Goal: Find specific page/section: Find specific page/section

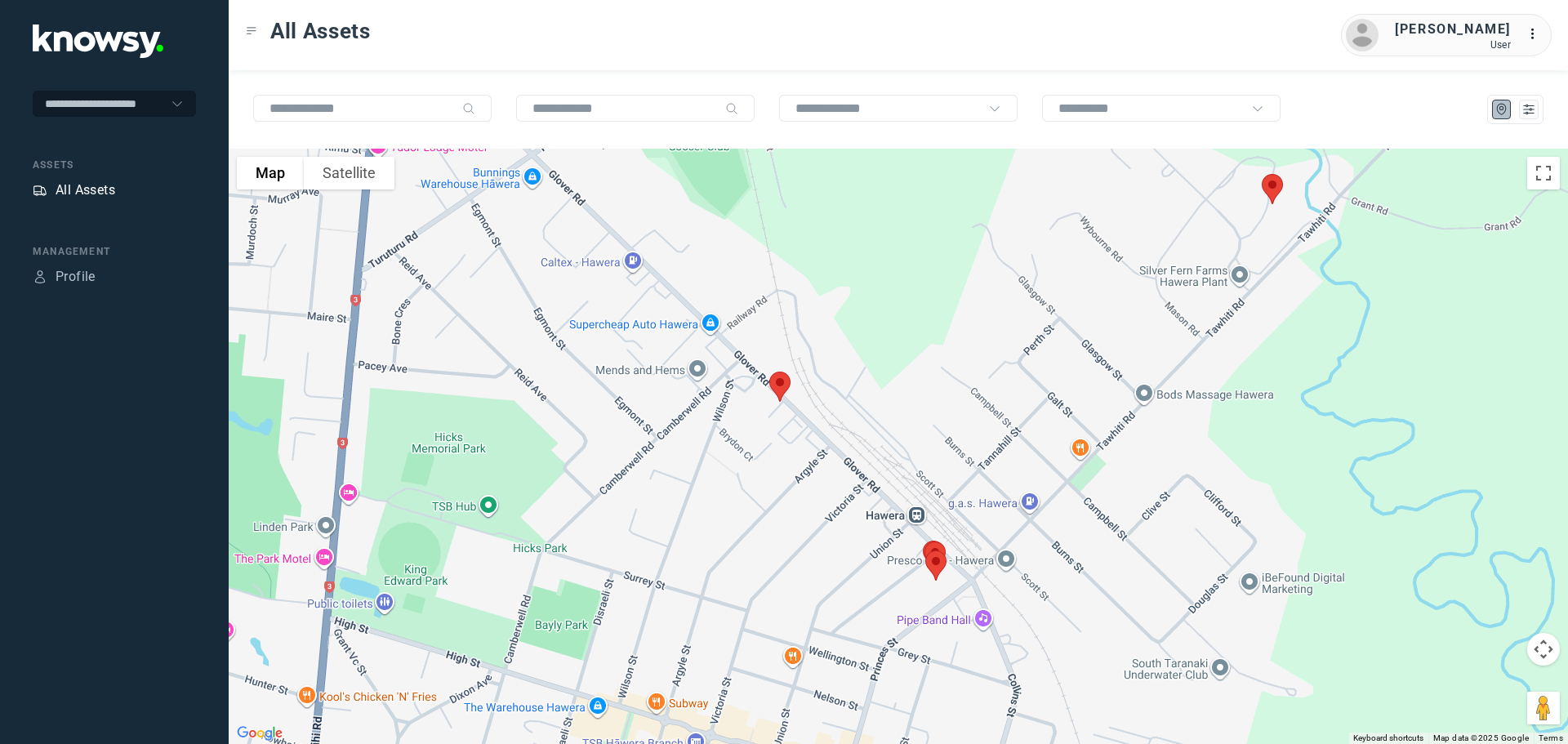
click at [82, 193] on div "All Assets" at bounding box center [85, 190] width 60 height 20
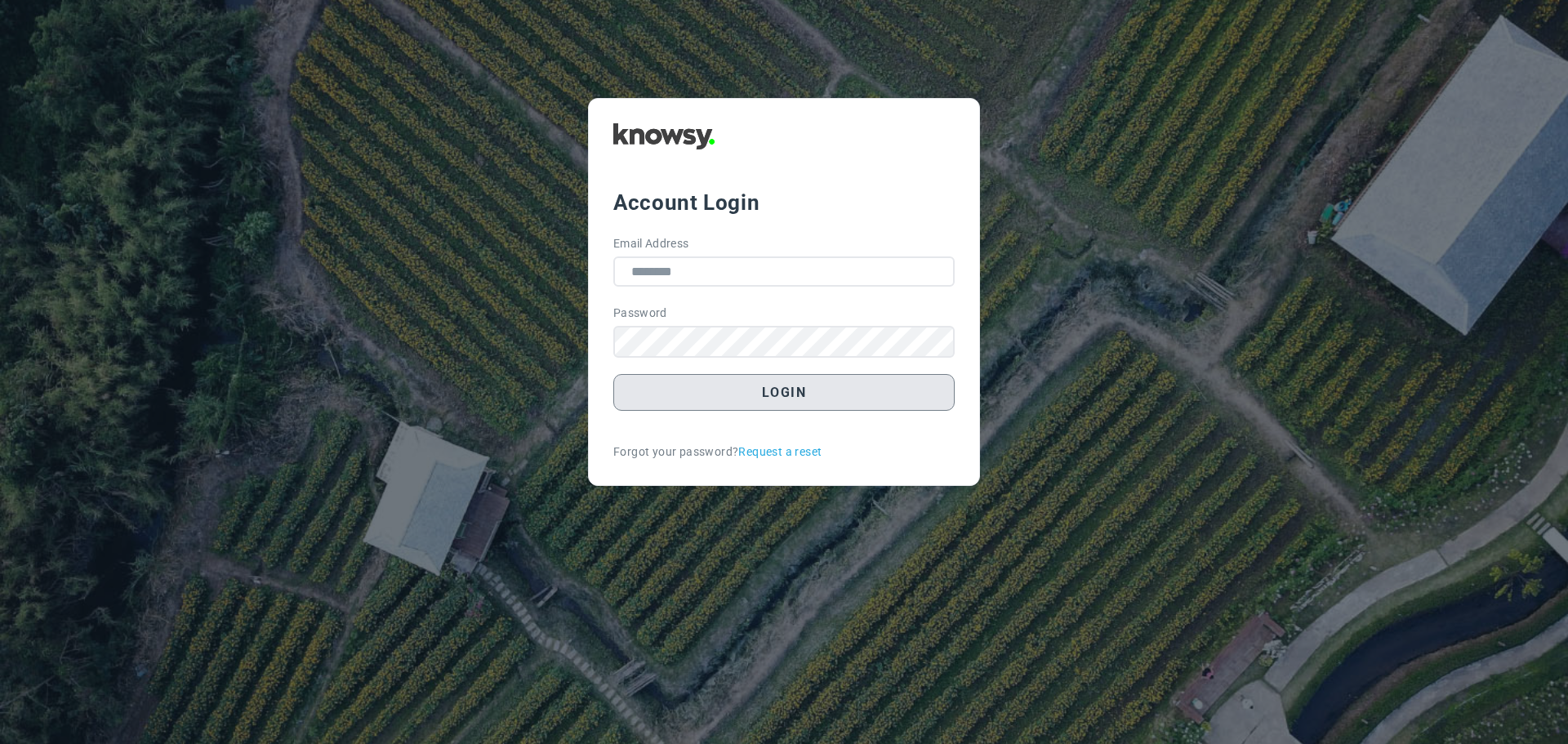
type input "**********"
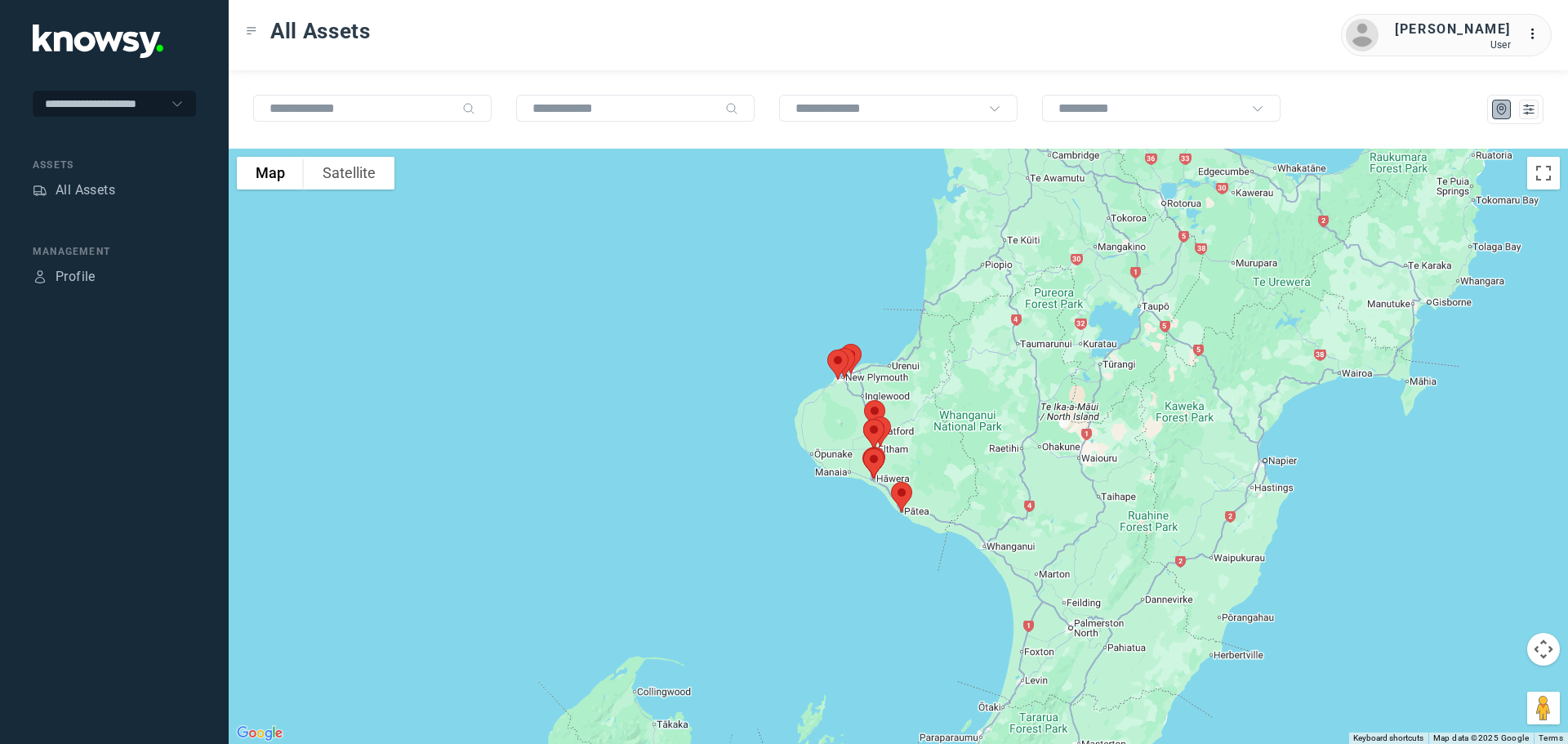
drag, startPoint x: 905, startPoint y: 283, endPoint x: 869, endPoint y: 451, distance: 171.8
click at [869, 616] on div "To navigate, press the arrow keys." at bounding box center [1535, 616] width 1340 height 0
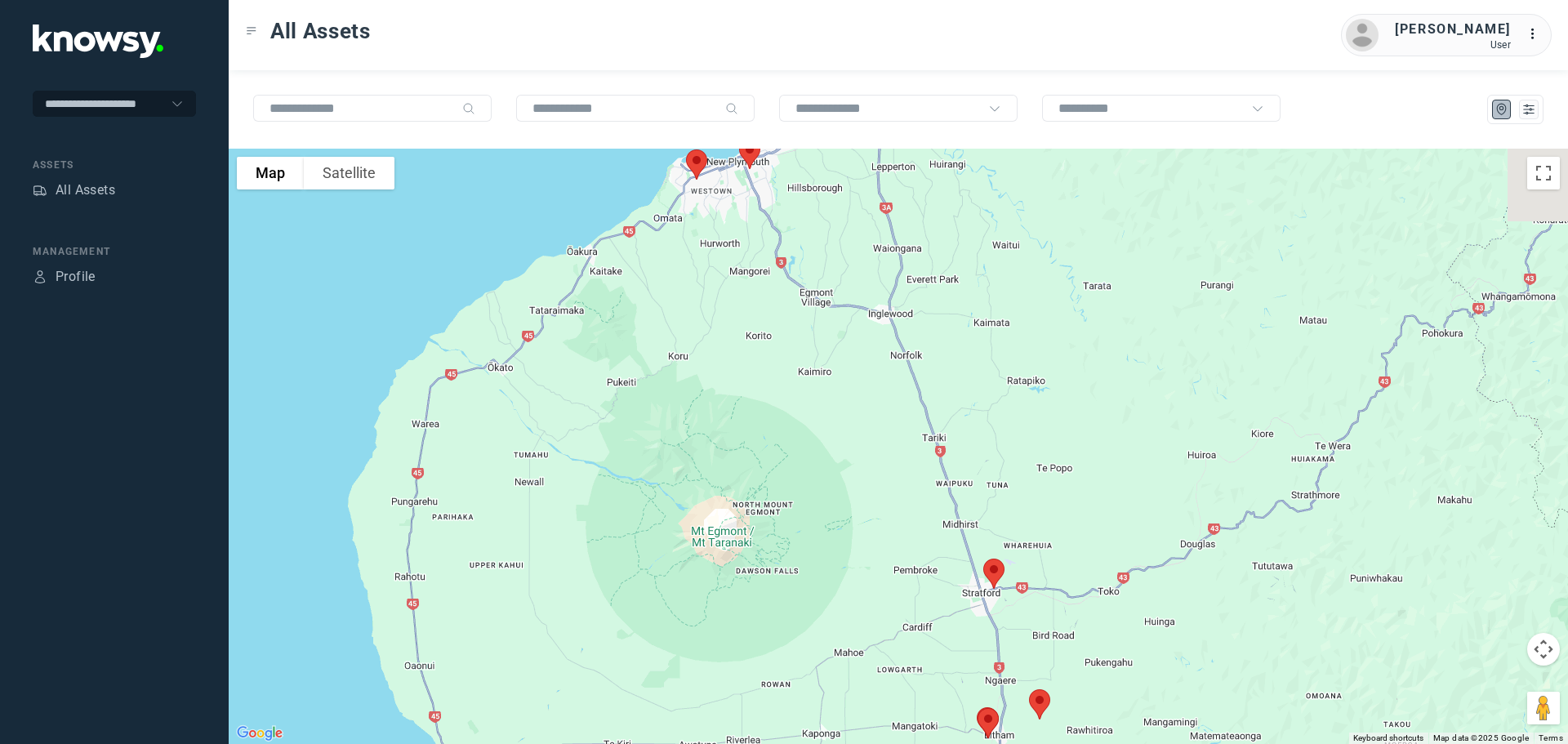
drag, startPoint x: 758, startPoint y: 210, endPoint x: 749, endPoint y: 520, distance: 310.1
click at [749, 520] on div "To navigate, press the arrow keys." at bounding box center [899, 446] width 1340 height 596
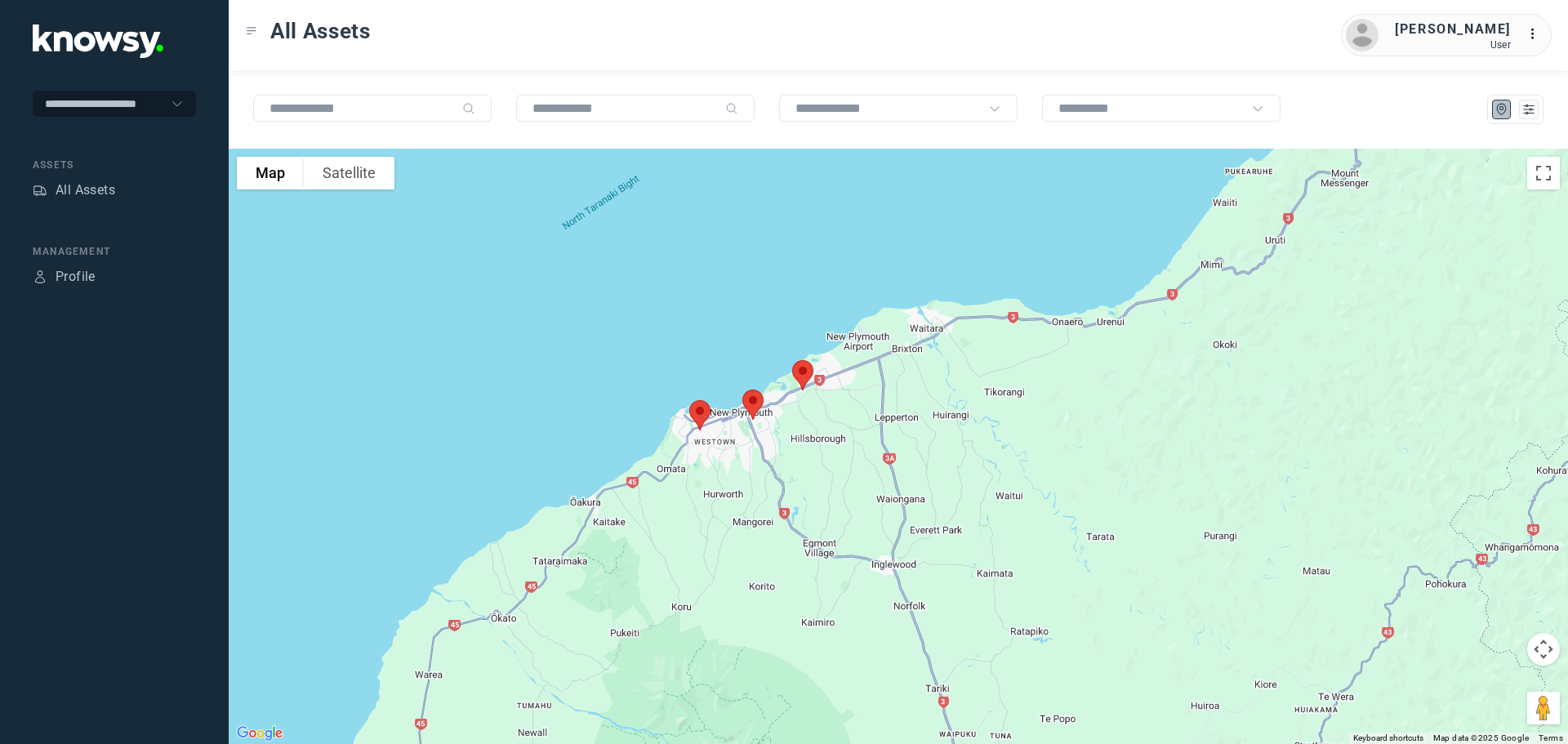
drag, startPoint x: 754, startPoint y: 477, endPoint x: 750, endPoint y: 531, distance: 54.1
click at [750, 531] on div at bounding box center [899, 446] width 1340 height 596
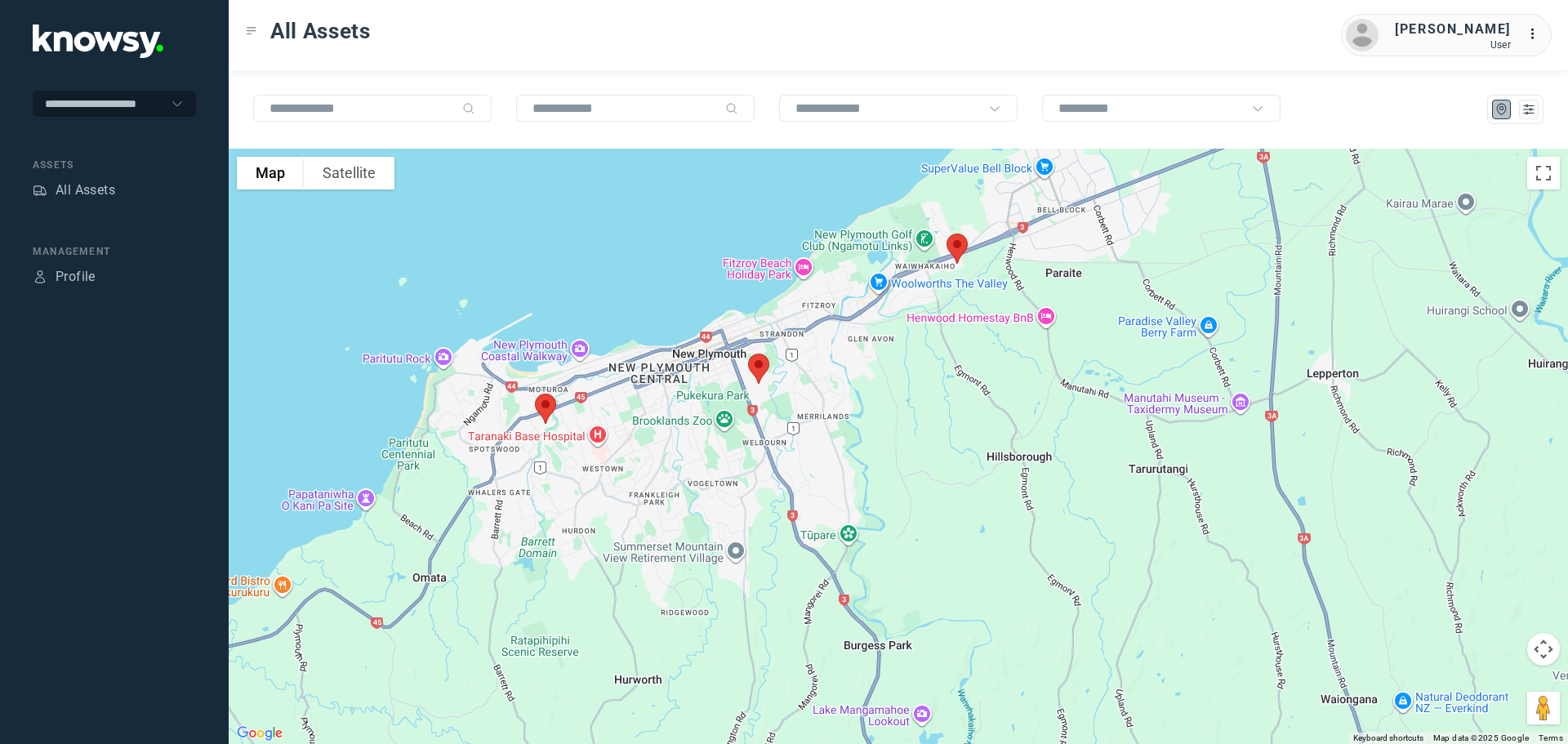
click at [958, 249] on img at bounding box center [957, 249] width 34 height 43
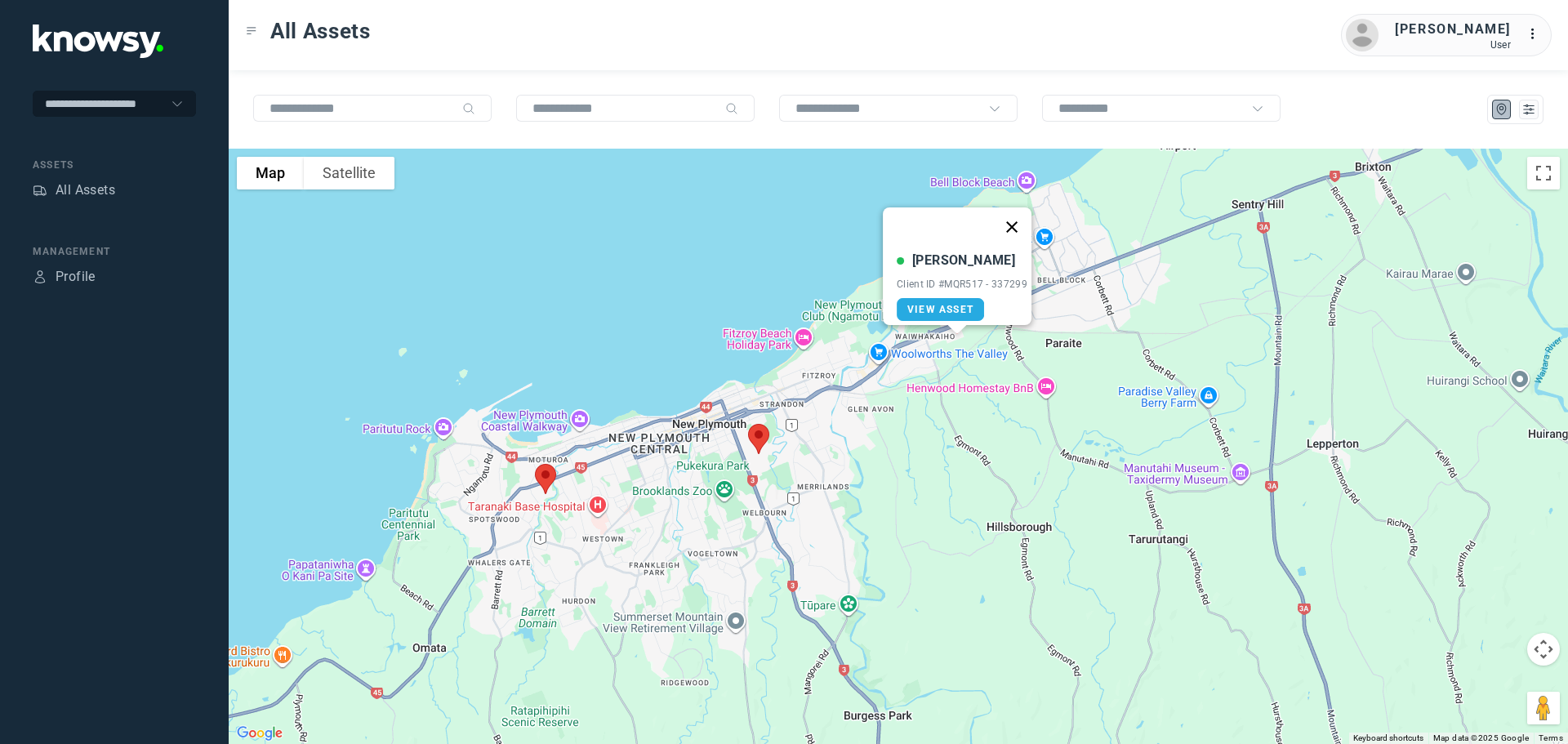
click at [1016, 219] on button "Close" at bounding box center [1013, 227] width 39 height 39
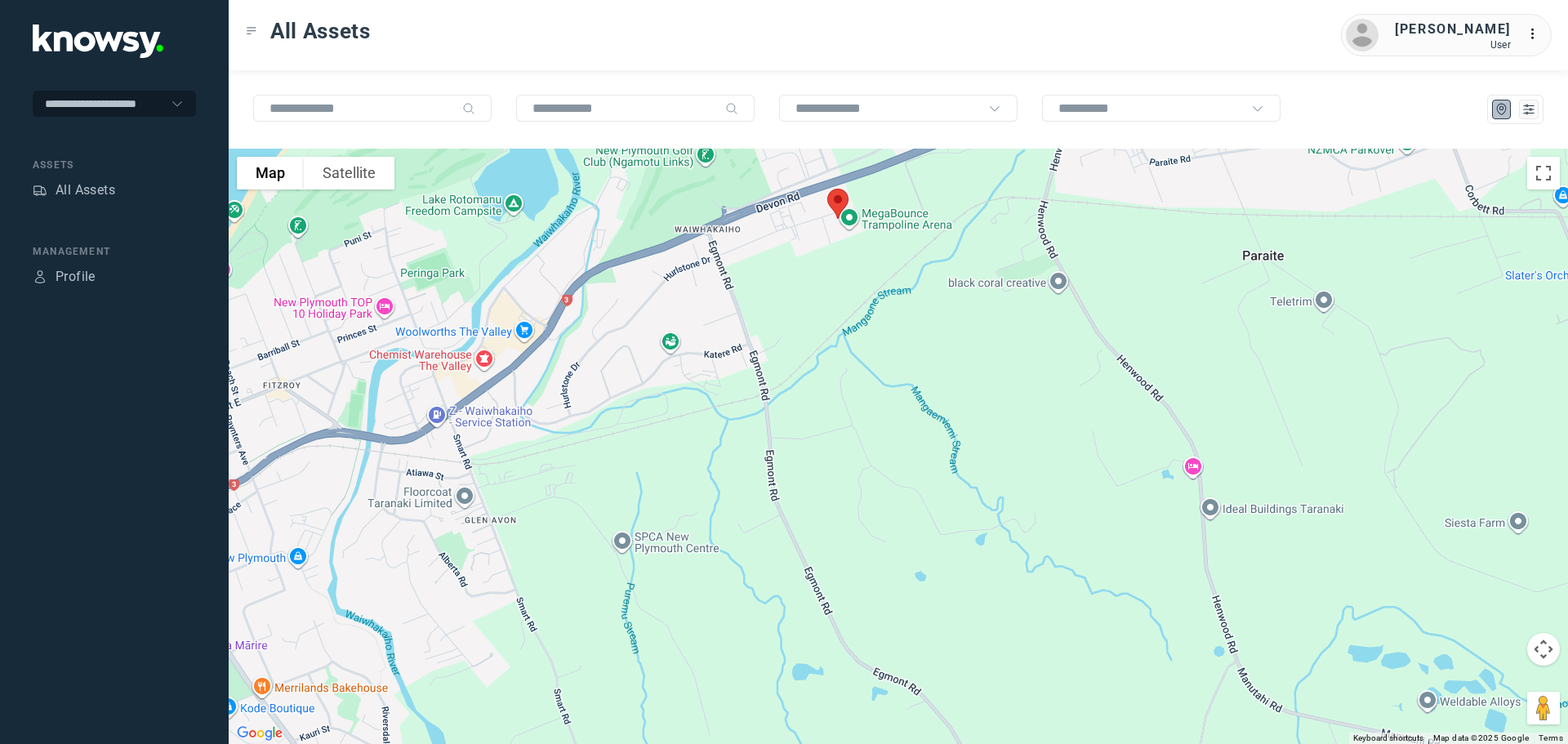
click at [843, 205] on img at bounding box center [838, 204] width 34 height 43
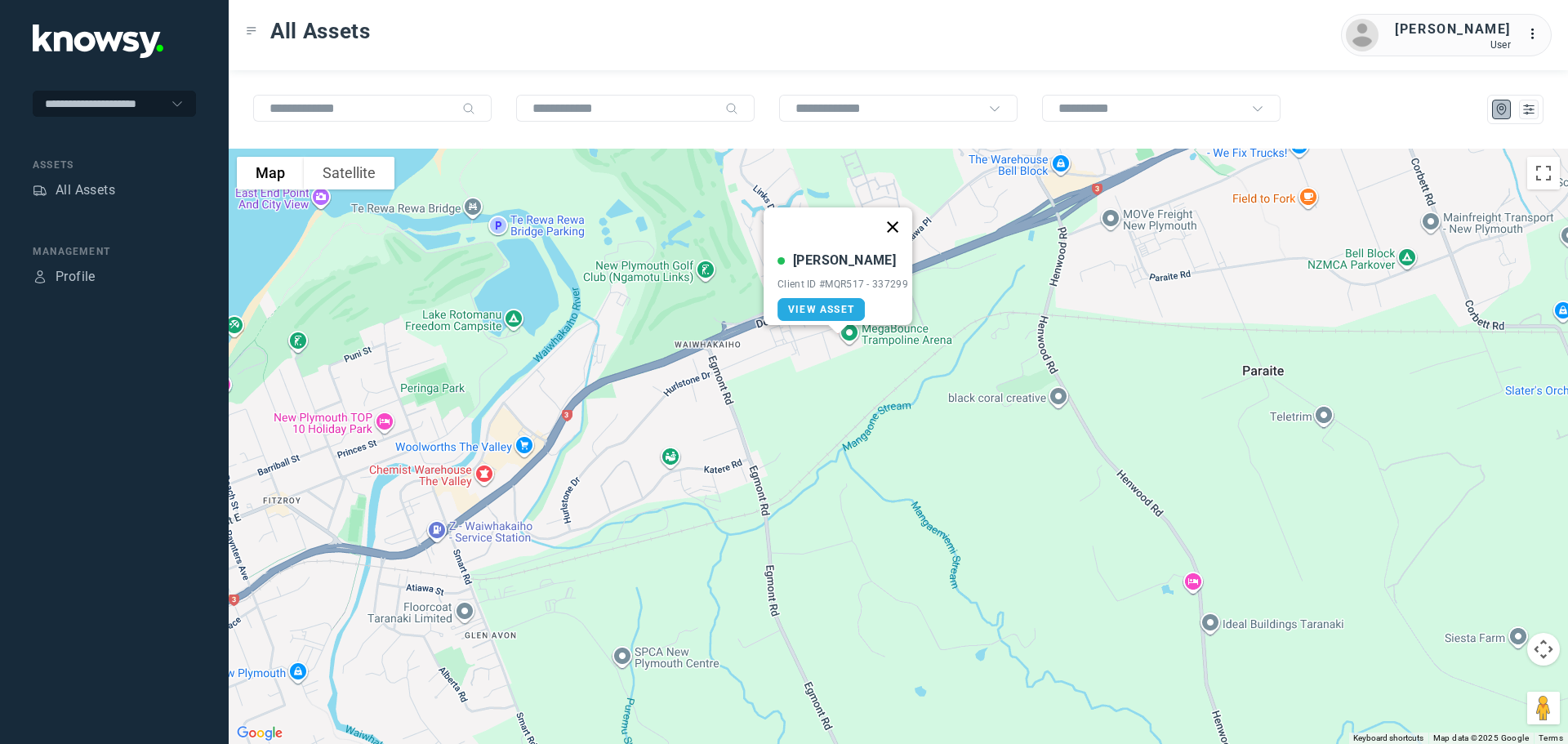
click at [896, 221] on button "Close" at bounding box center [893, 227] width 39 height 39
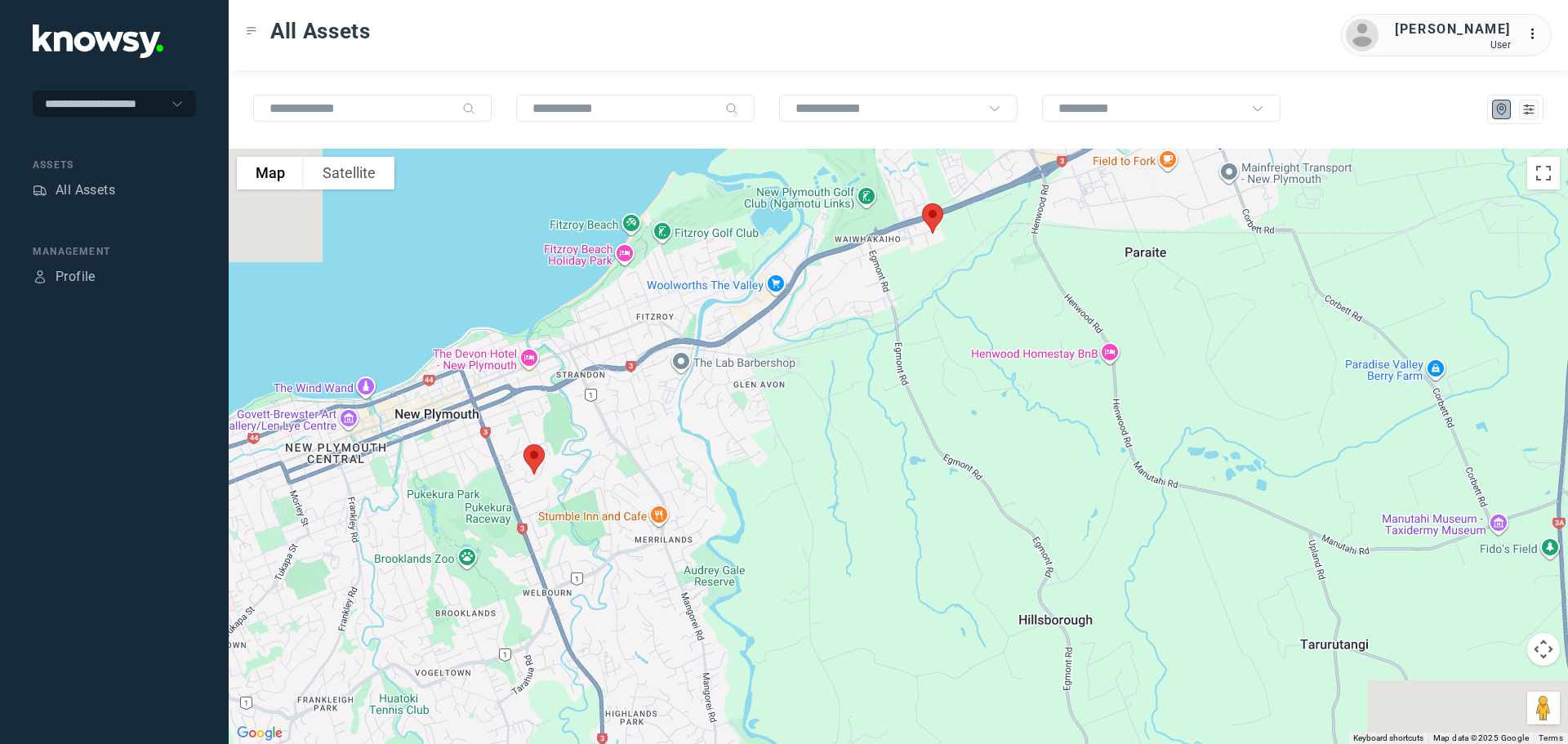
drag, startPoint x: 381, startPoint y: 508, endPoint x: 703, endPoint y: 357, distance: 355.6
click at [703, 357] on div at bounding box center [899, 446] width 1340 height 596
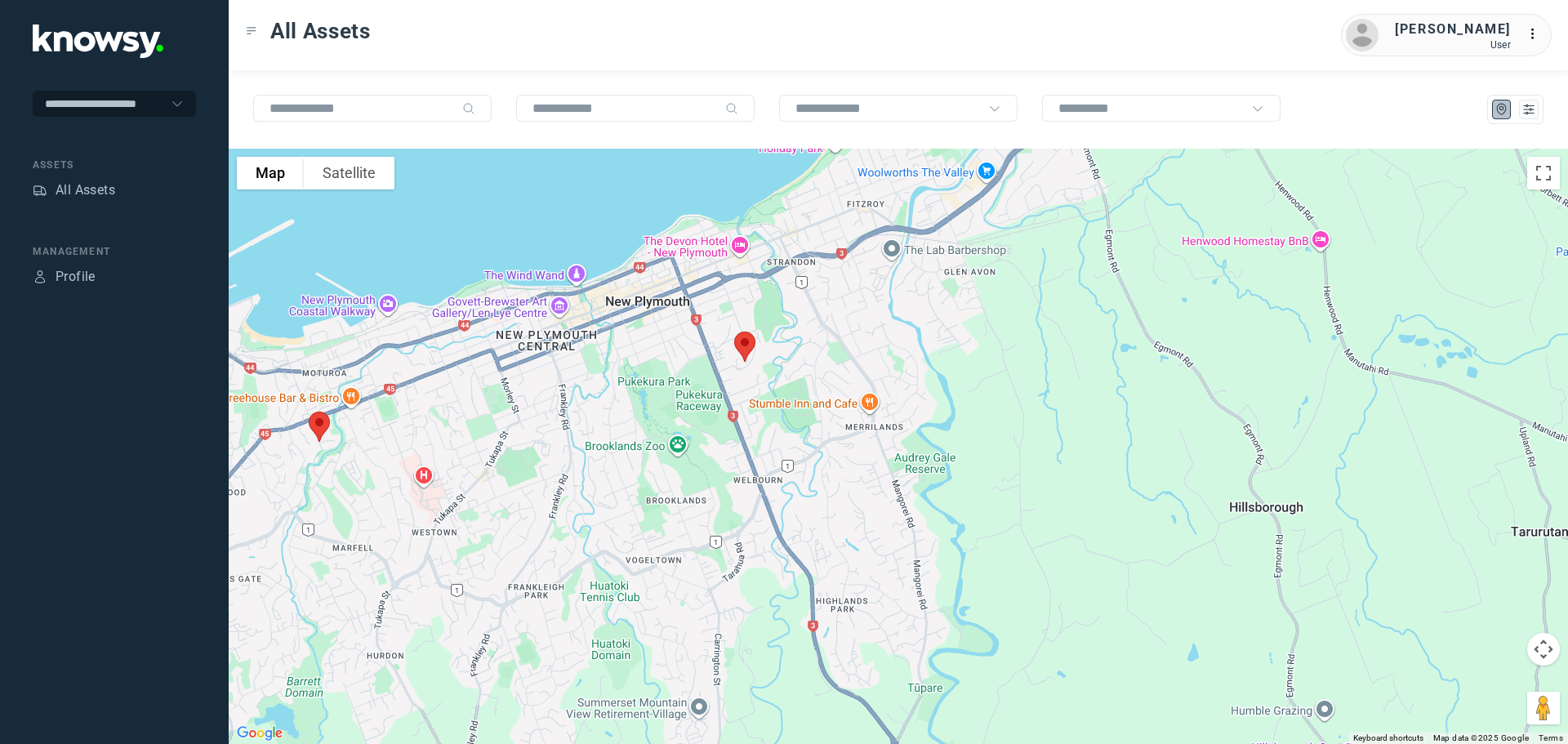
drag, startPoint x: 642, startPoint y: 417, endPoint x: 710, endPoint y: 343, distance: 100.5
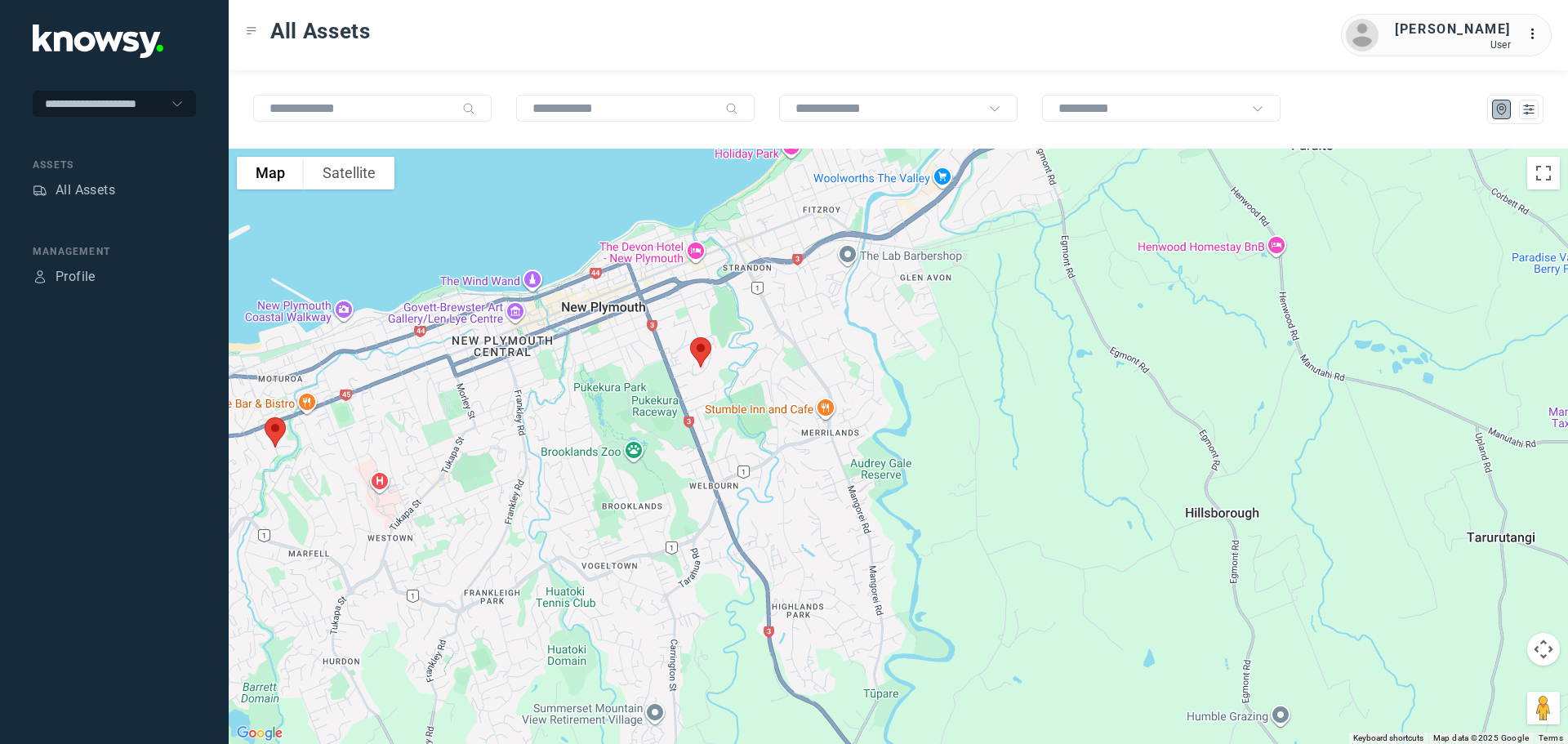
click at [710, 343] on img at bounding box center [700, 352] width 34 height 43
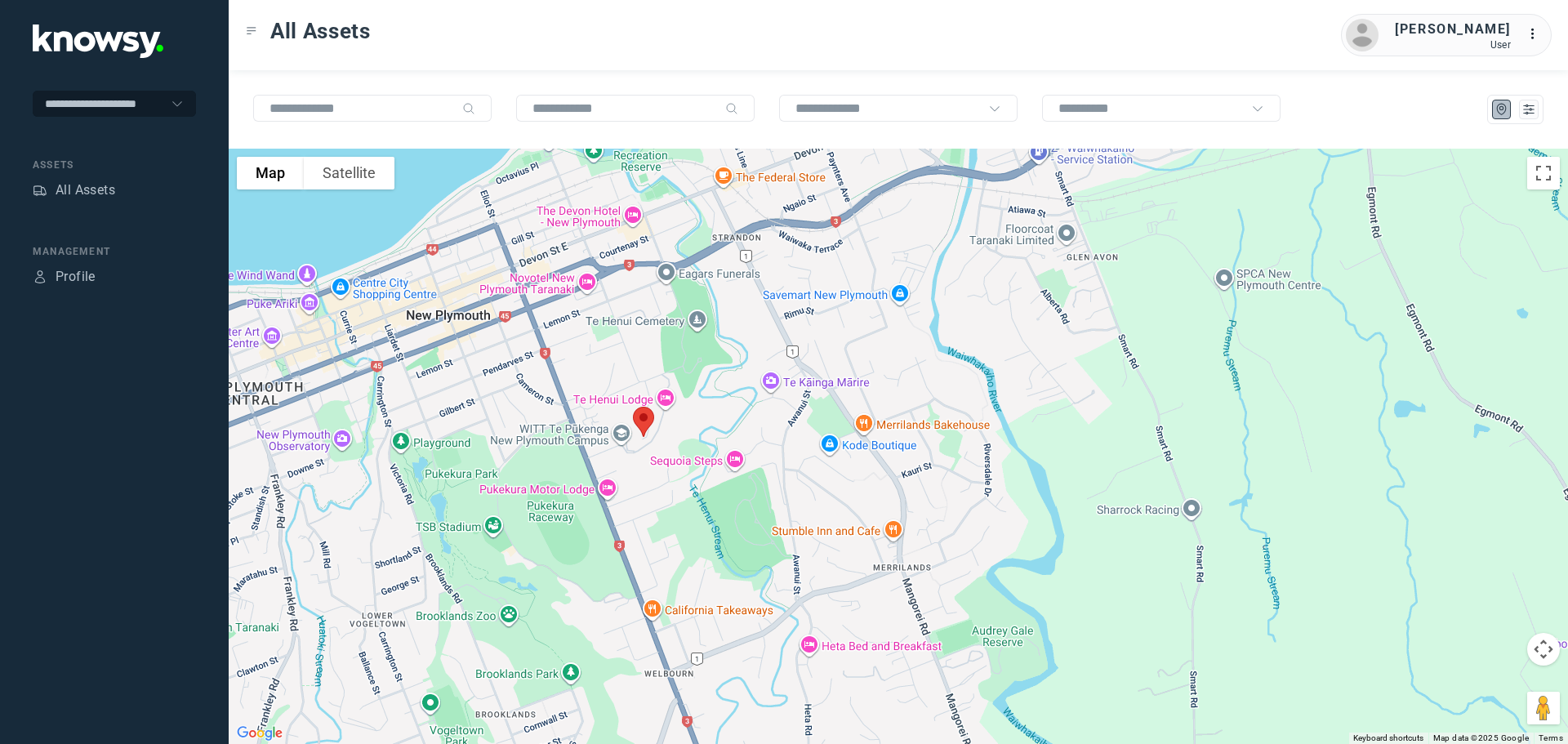
drag, startPoint x: 871, startPoint y: 351, endPoint x: 582, endPoint y: 347, distance: 289.0
click at [583, 346] on div at bounding box center [899, 446] width 1340 height 596
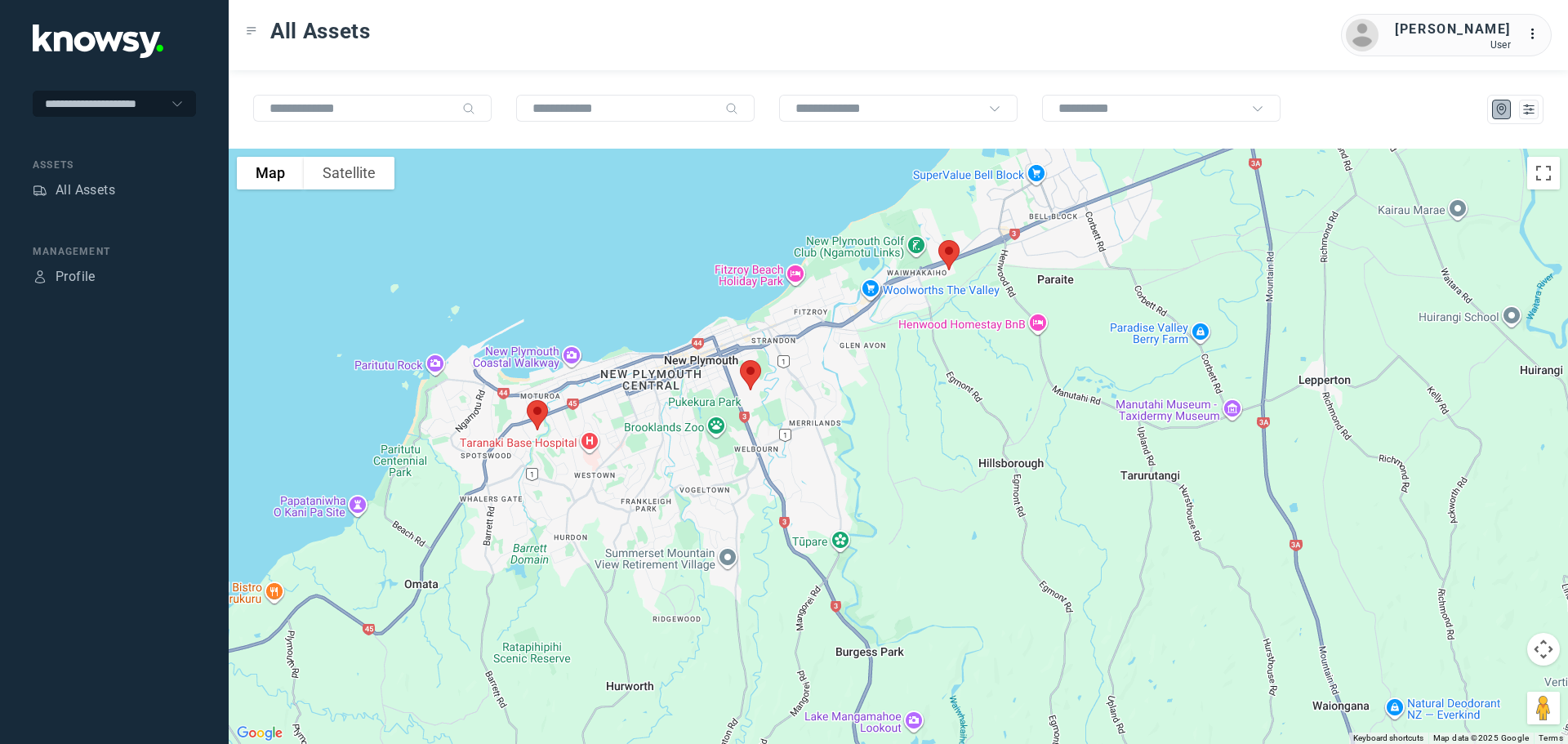
click at [950, 256] on img at bounding box center [949, 255] width 34 height 43
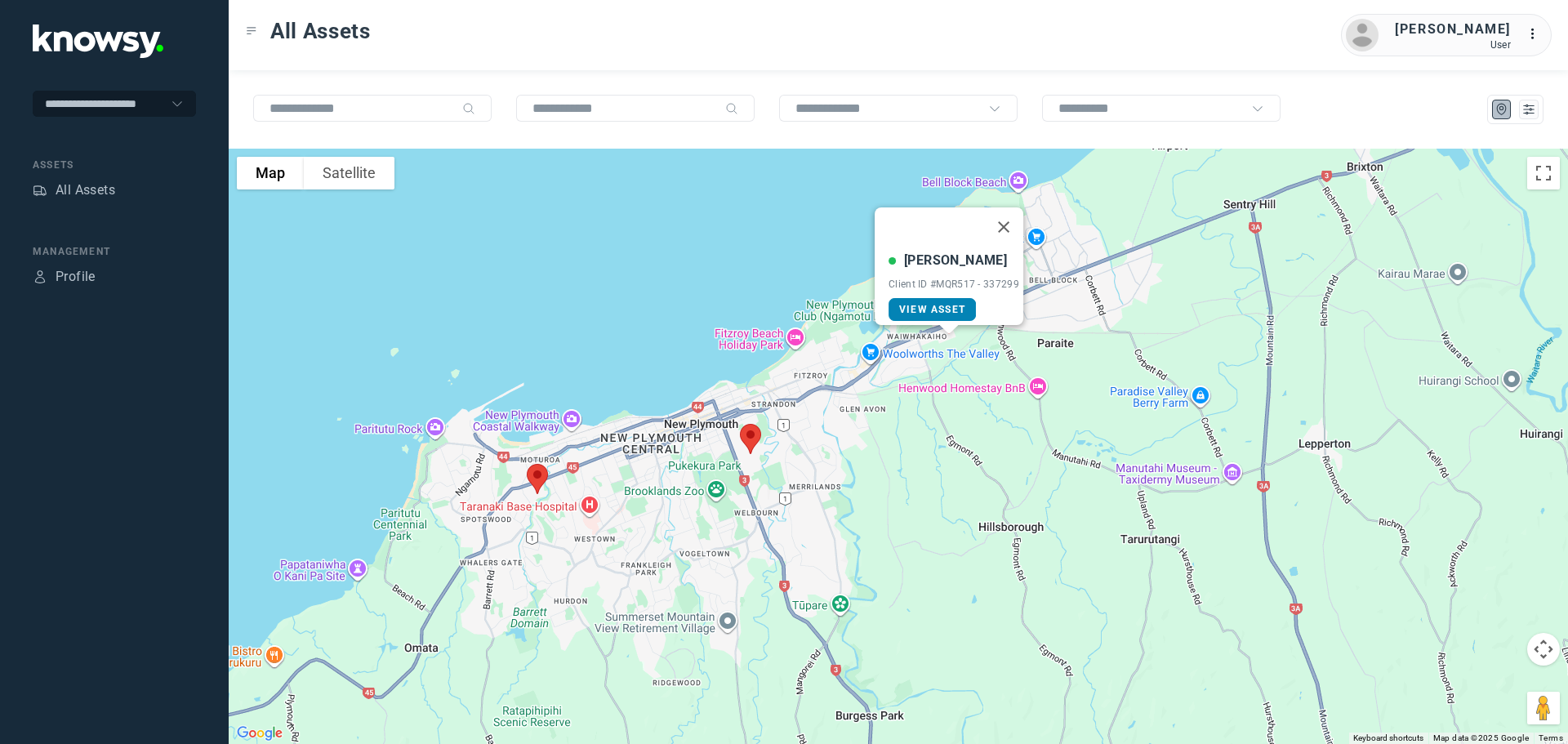
click at [937, 298] on link "View Asset" at bounding box center [933, 309] width 88 height 23
